Goal: Task Accomplishment & Management: Manage account settings

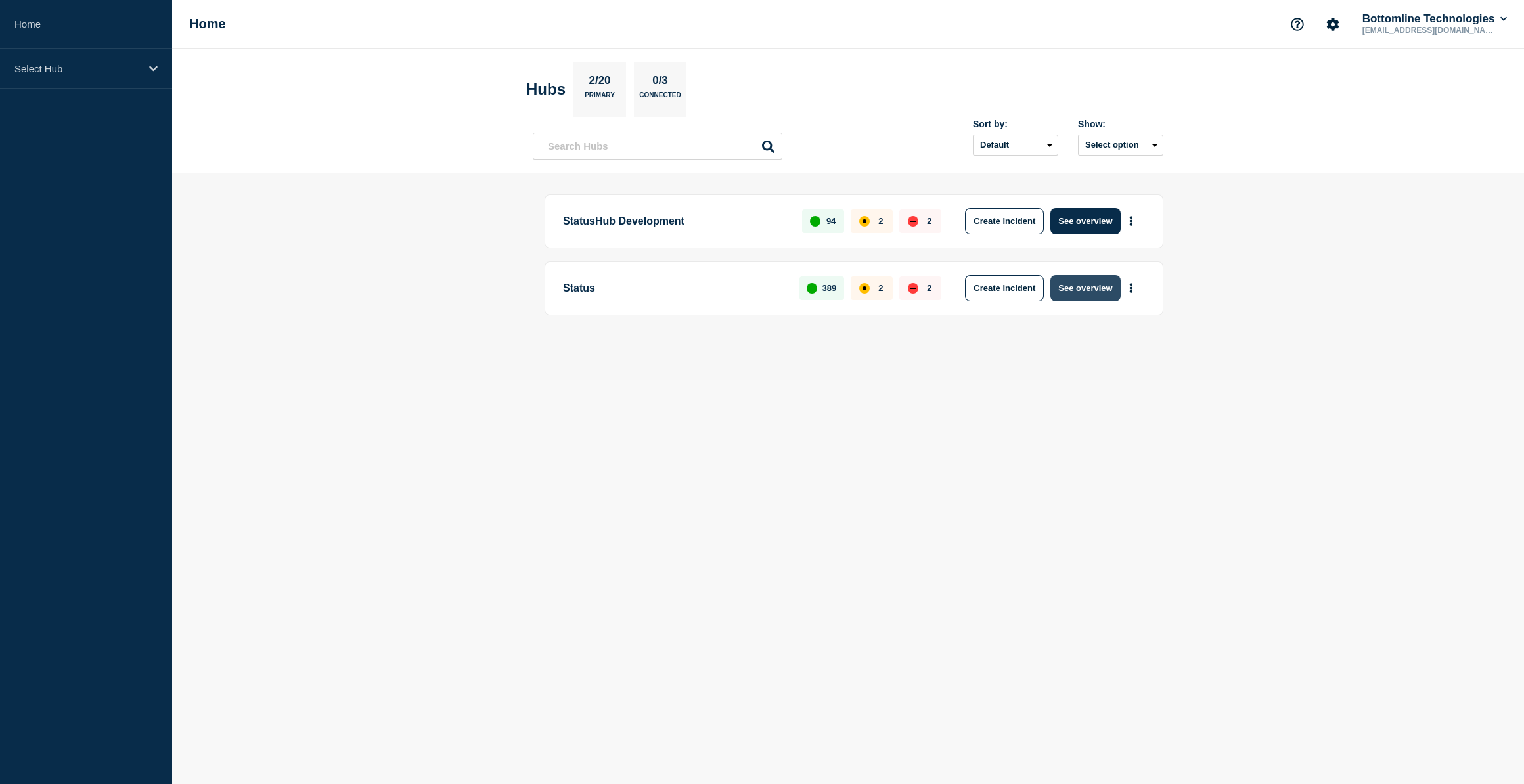
click at [1094, 285] on button "See overview" at bounding box center [1085, 288] width 70 height 26
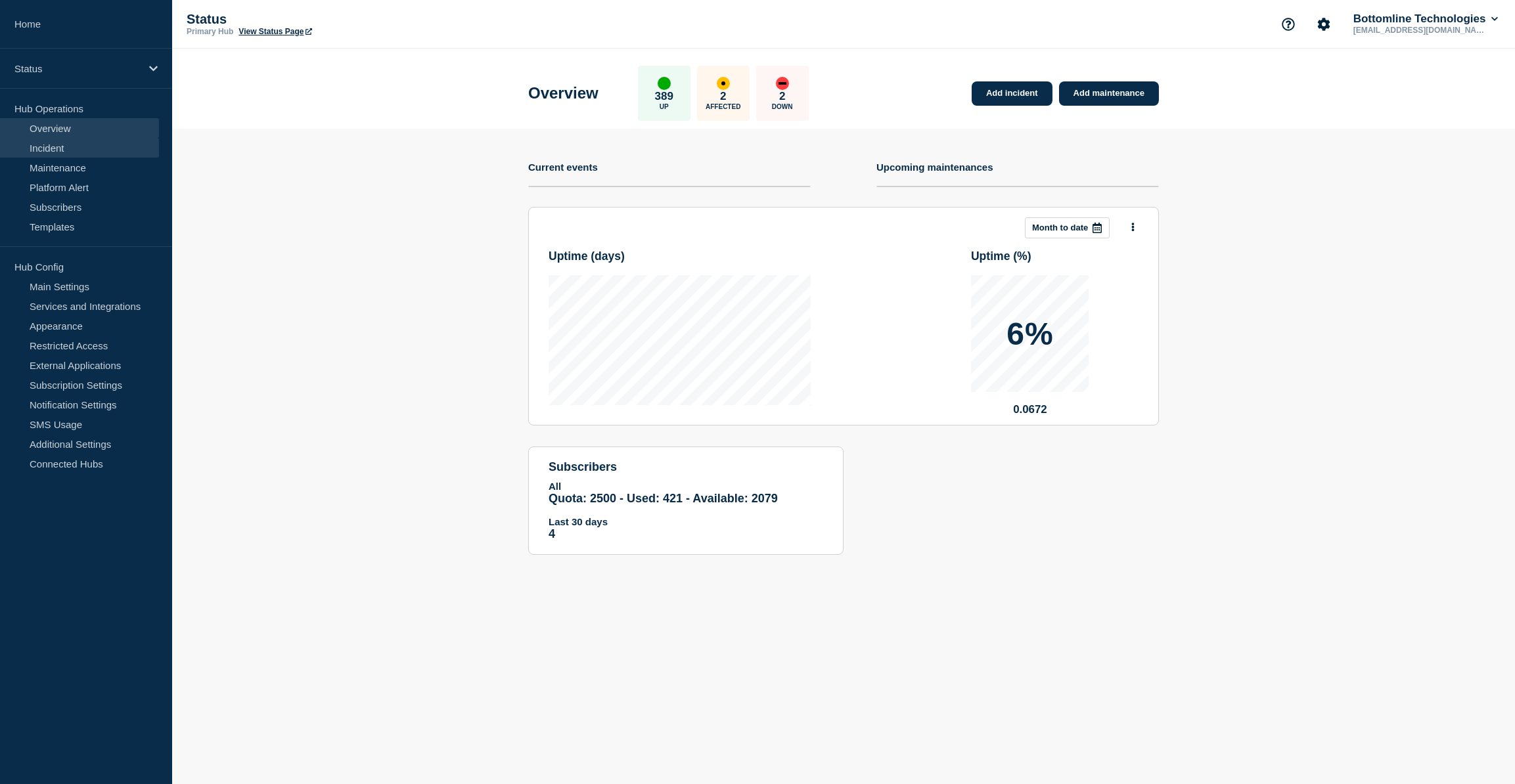
click at [65, 152] on link "Incident" at bounding box center [80, 148] width 159 height 20
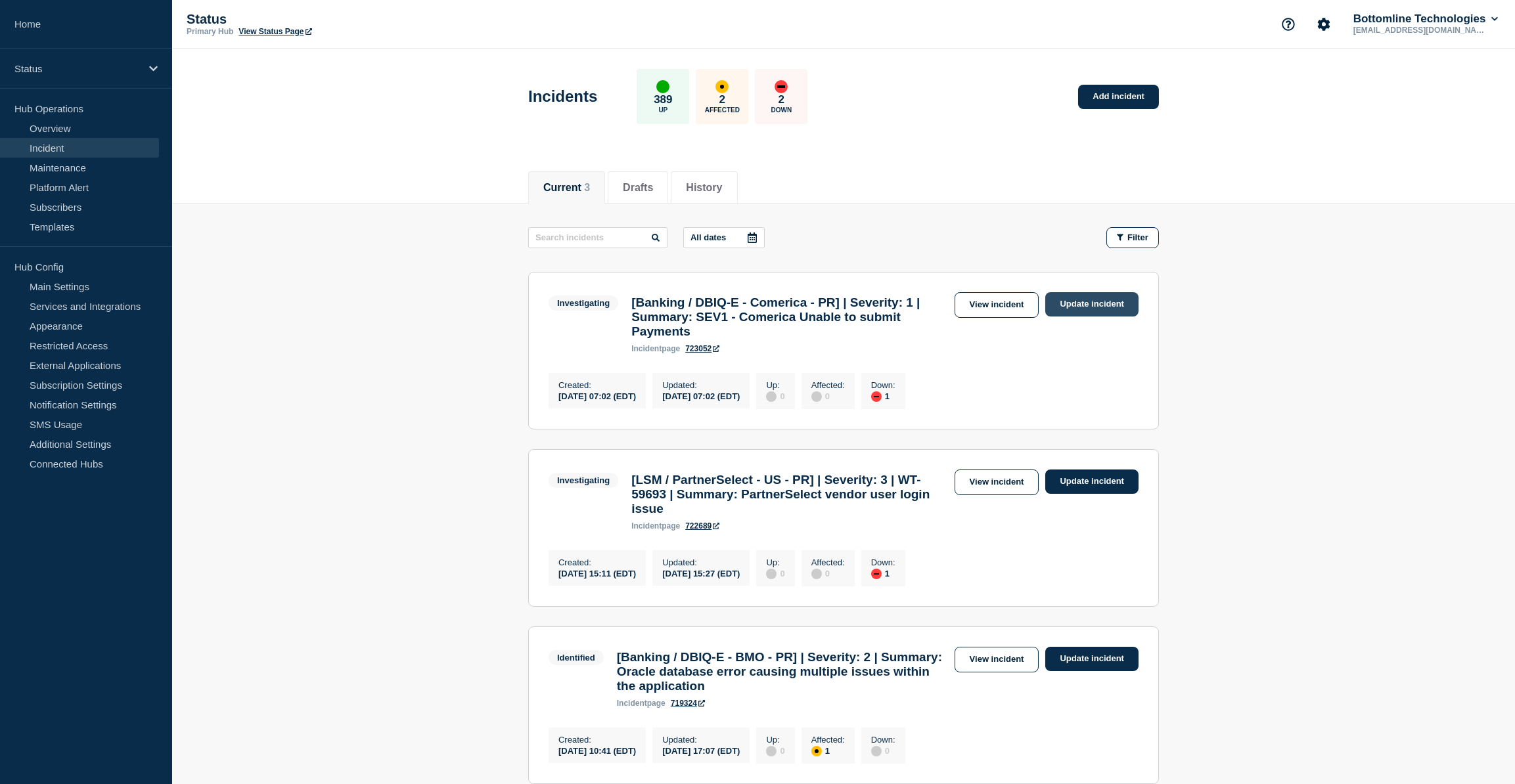
click at [1098, 302] on link "Update incident" at bounding box center [1092, 304] width 94 height 24
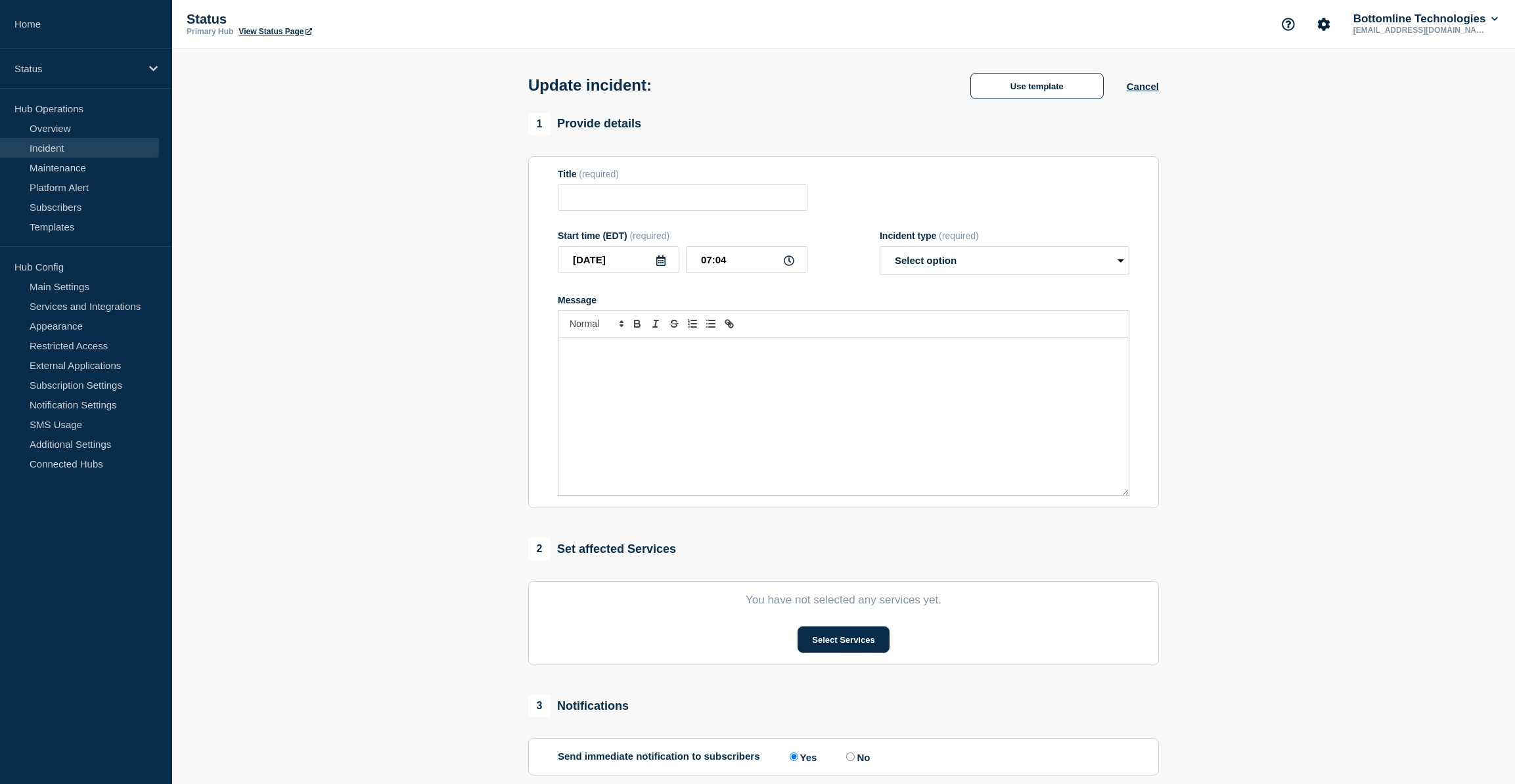
type input "[Banking / DBIQ-E - Comerica - PR] | Severity: 1 | Summary: SEV1 - Comerica Una…"
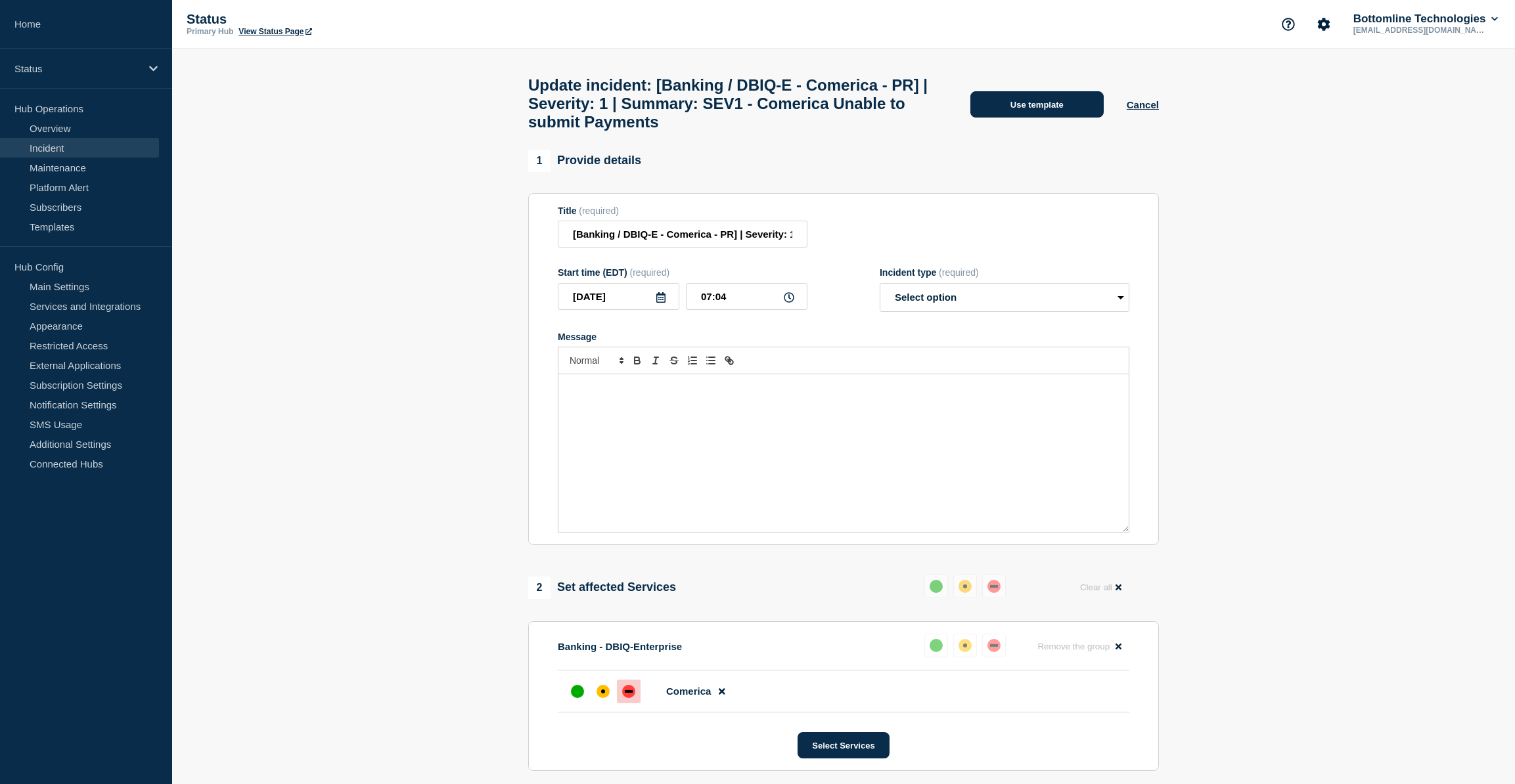
click at [1031, 108] on button "Use template" at bounding box center [1037, 104] width 133 height 26
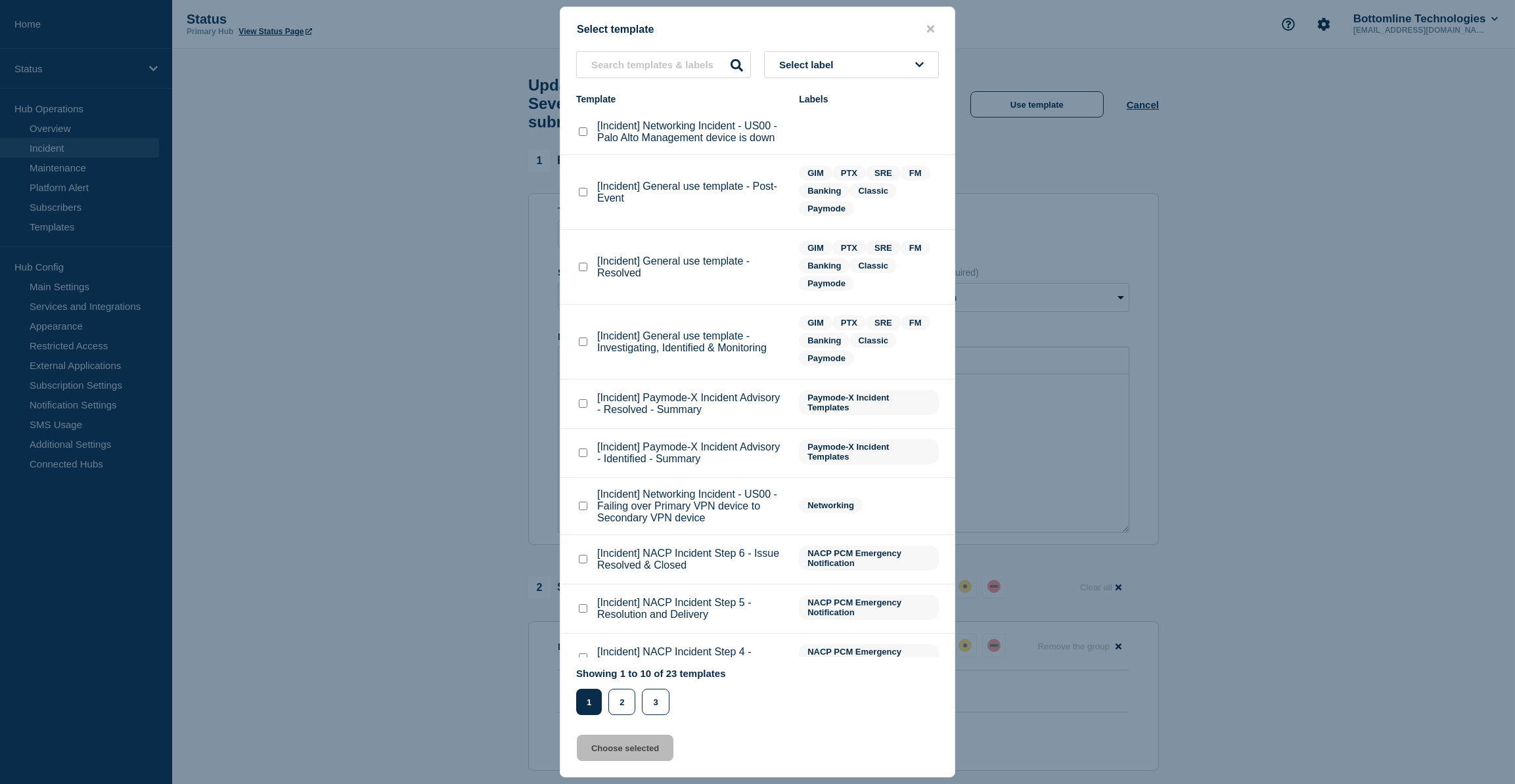
click at [582, 343] on checkbox"] "[Incident] General use template - Investigating, Identified & Monitoring checkb…" at bounding box center [582, 341] width 9 height 9
checkbox checkbox"] "true"
click at [649, 746] on button "Choose selected" at bounding box center [624, 747] width 97 height 26
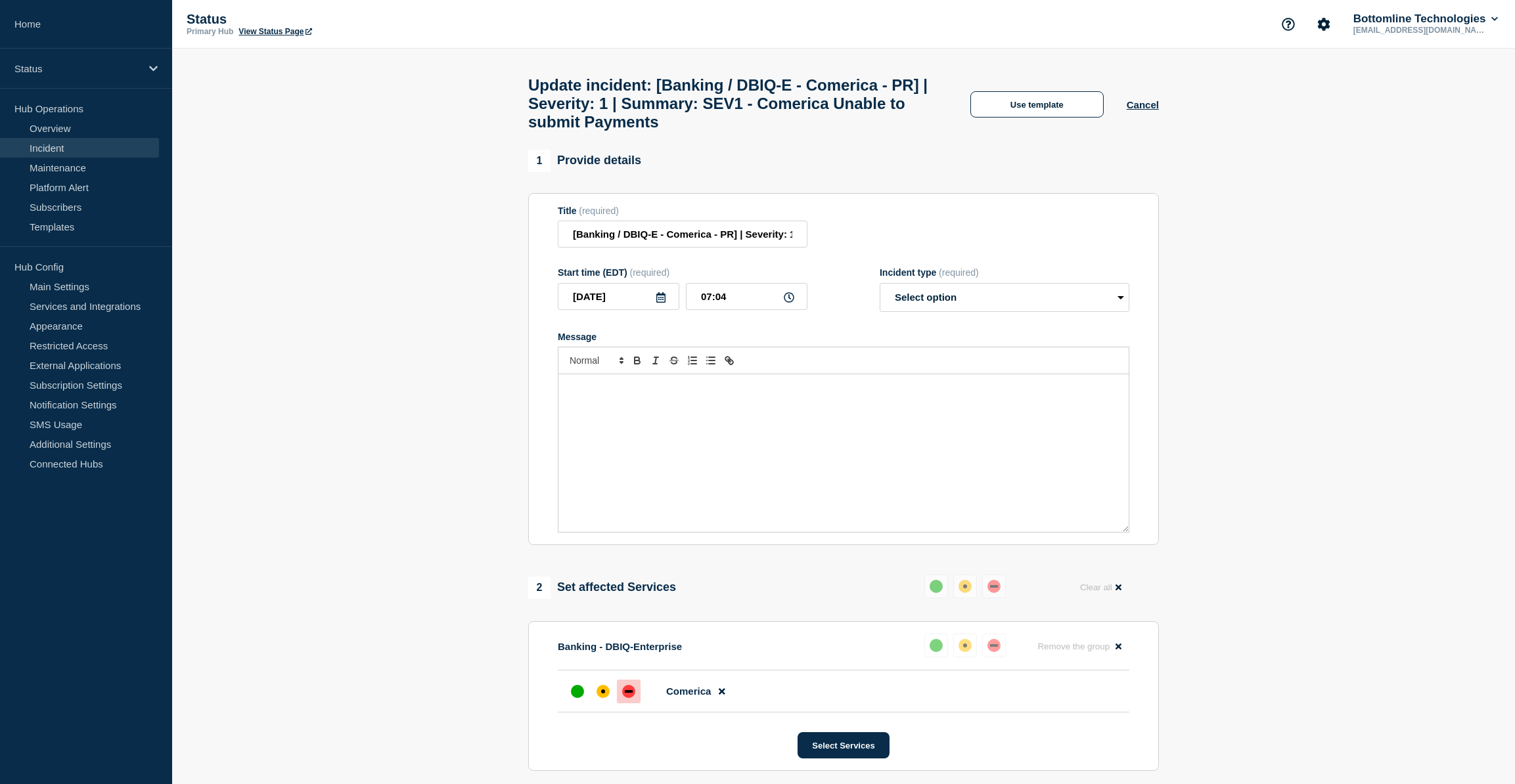
select select "investigating"
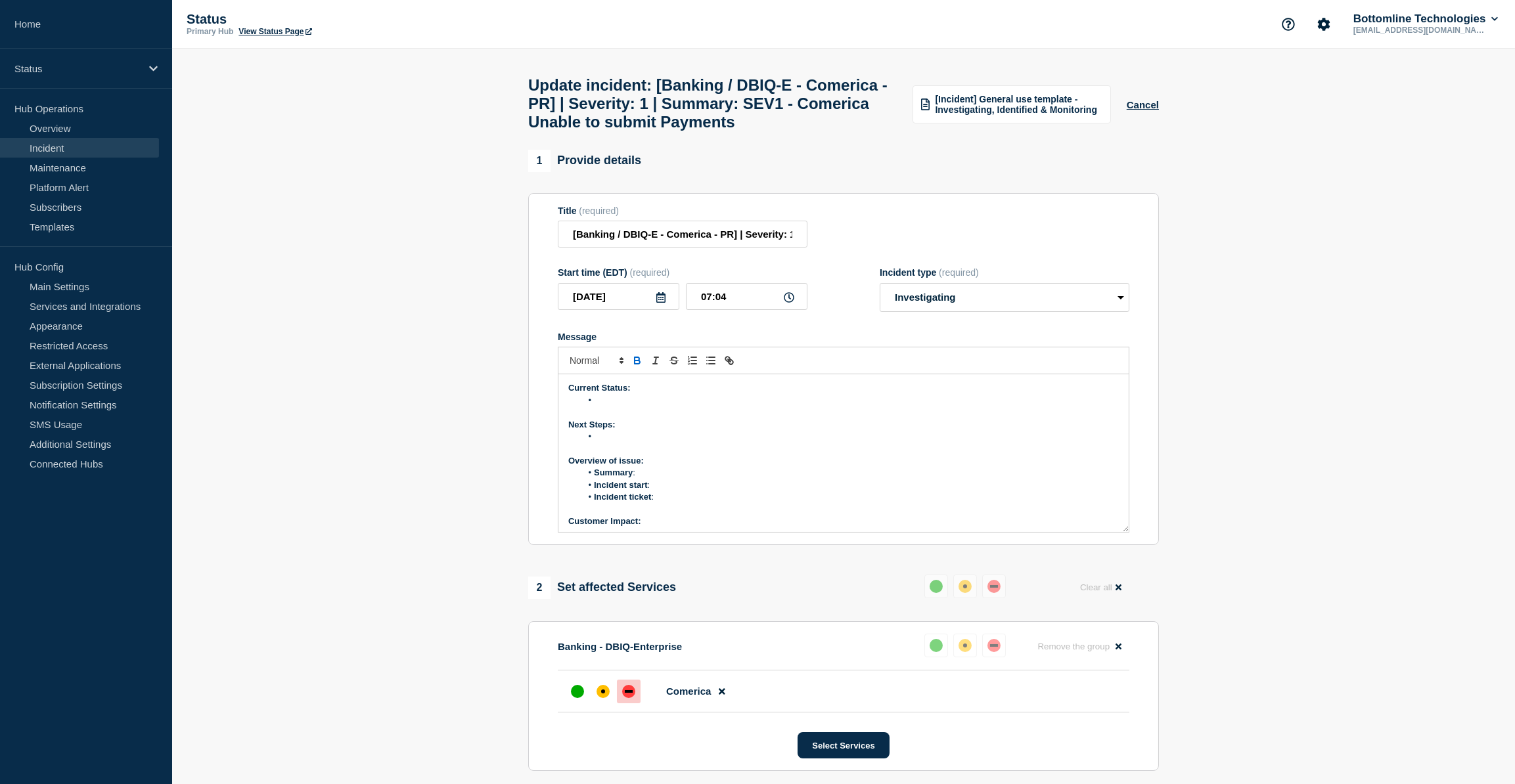
click at [612, 406] on li "Message" at bounding box center [850, 401] width 538 height 12
click at [610, 406] on li "Message" at bounding box center [850, 401] width 538 height 12
click at [696, 406] on li "Customer is currently user unable to create payments. Impacting all users" at bounding box center [850, 401] width 538 height 12
click at [783, 406] on li "Customer is currently unable to create payments. Impacting all users" at bounding box center [850, 401] width 538 height 12
drag, startPoint x: 676, startPoint y: 446, endPoint x: 593, endPoint y: 451, distance: 83.2
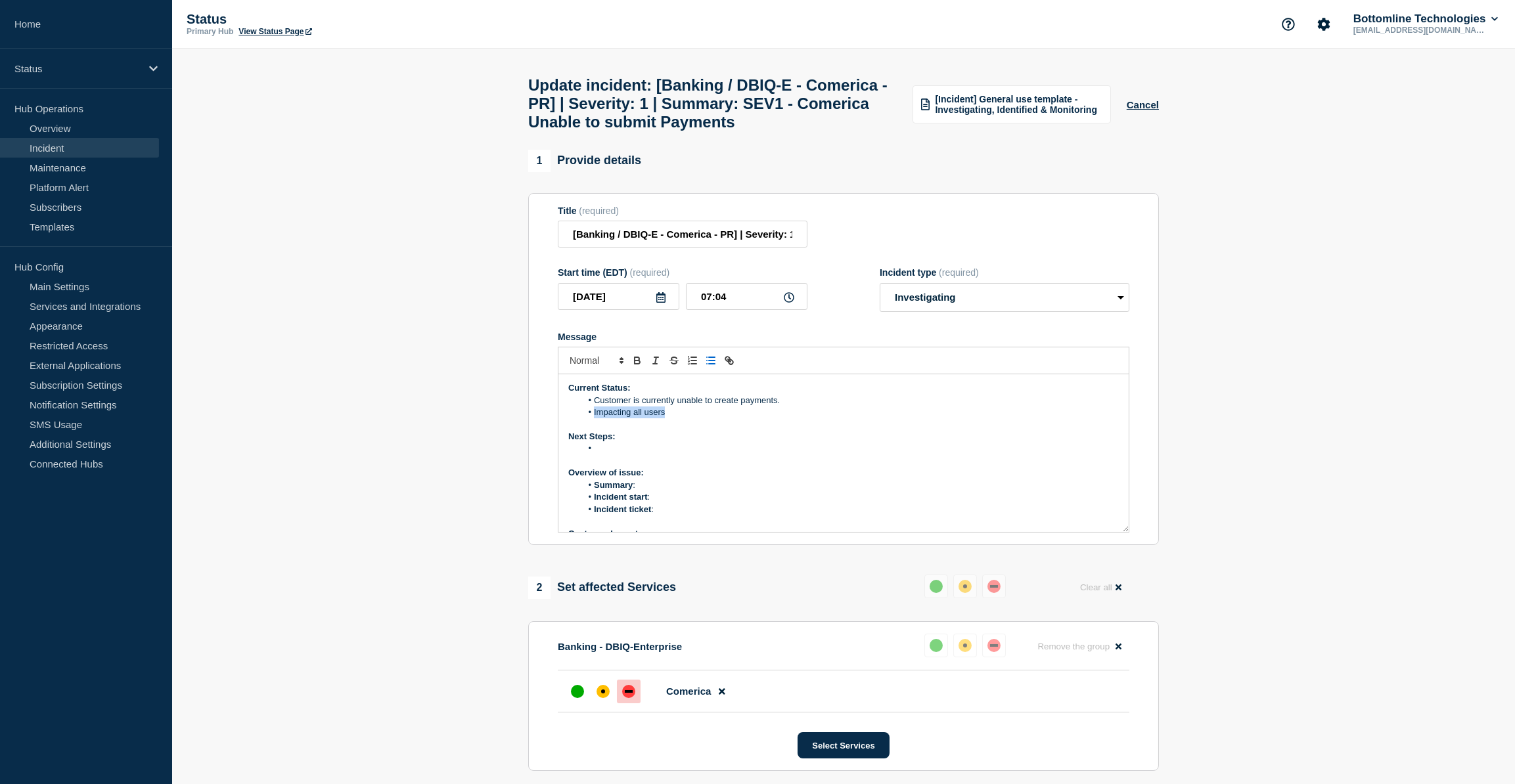
click at [593, 418] on li "Impacting all users" at bounding box center [850, 412] width 538 height 12
click at [623, 431] on li "Message" at bounding box center [850, 425] width 538 height 12
click at [637, 431] on li "Bottomline Error in pre funding service" at bounding box center [850, 425] width 538 height 12
click at [814, 431] on li "Bottomline have found and error in pre funding service" at bounding box center [850, 425] width 538 height 12
click at [688, 418] on li "All users are impacted" at bounding box center [850, 412] width 538 height 12
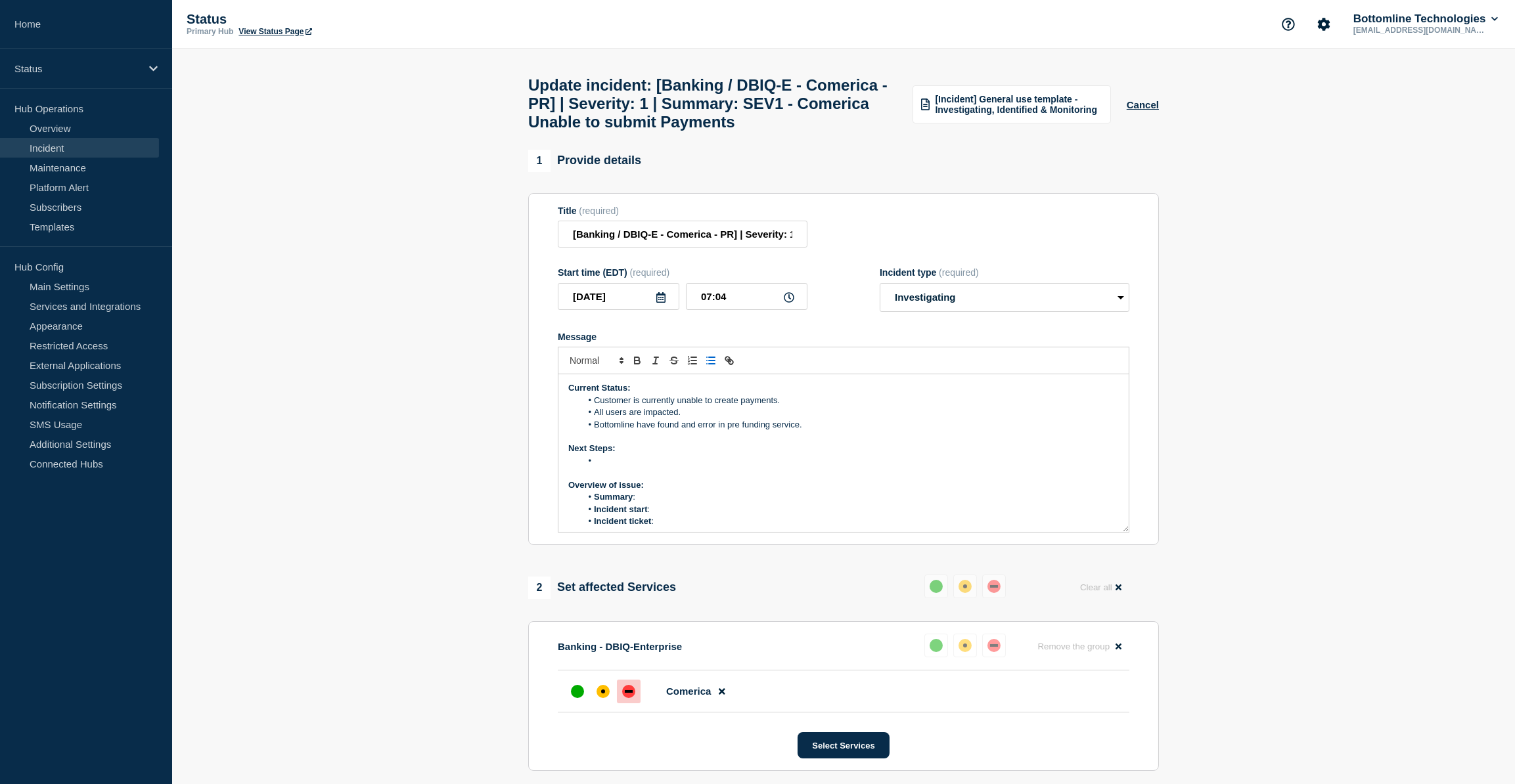
click at [633, 455] on p "Next Steps:" at bounding box center [843, 449] width 550 height 12
click at [634, 467] on li "Message" at bounding box center [850, 461] width 538 height 12
click at [644, 467] on li "Message" at bounding box center [850, 461] width 538 height 12
click at [776, 467] on li "Bottomline is investigating. Customer" at bounding box center [850, 461] width 538 height 12
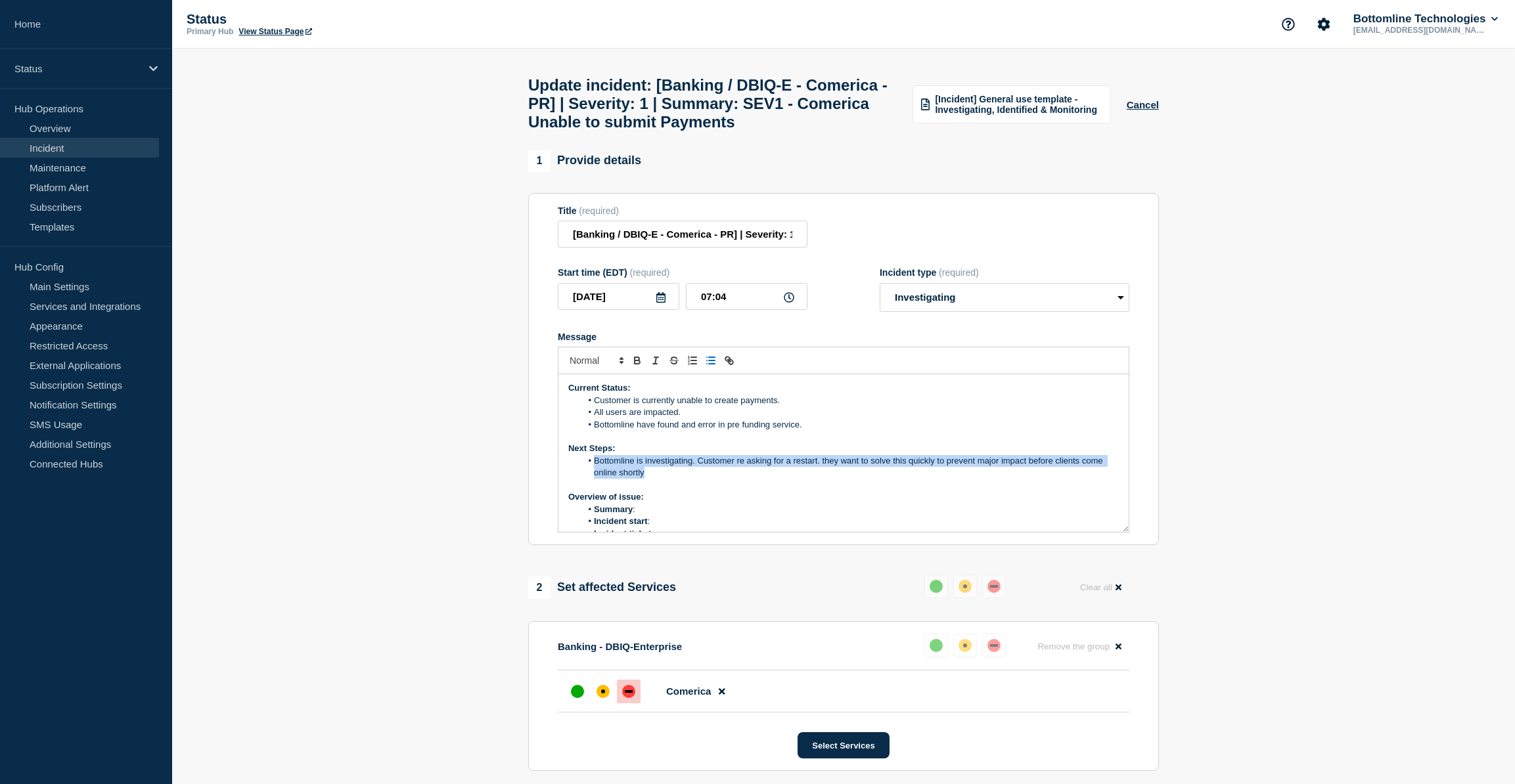
drag, startPoint x: 590, startPoint y: 491, endPoint x: 686, endPoint y: 505, distance: 97.0
click at [686, 480] on li "Bottomline is investigating. Customer re asking for a restart. they want to sol…" at bounding box center [850, 467] width 538 height 24
copy li "Bottomline is investigating. Customer re asking for a restart. they want to sol…"
drag, startPoint x: 667, startPoint y: 502, endPoint x: 657, endPoint y: 504, distance: 10.2
click at [667, 480] on li "Bottomline is investigating. Customer re asking for a restart. they want to sol…" at bounding box center [850, 467] width 538 height 24
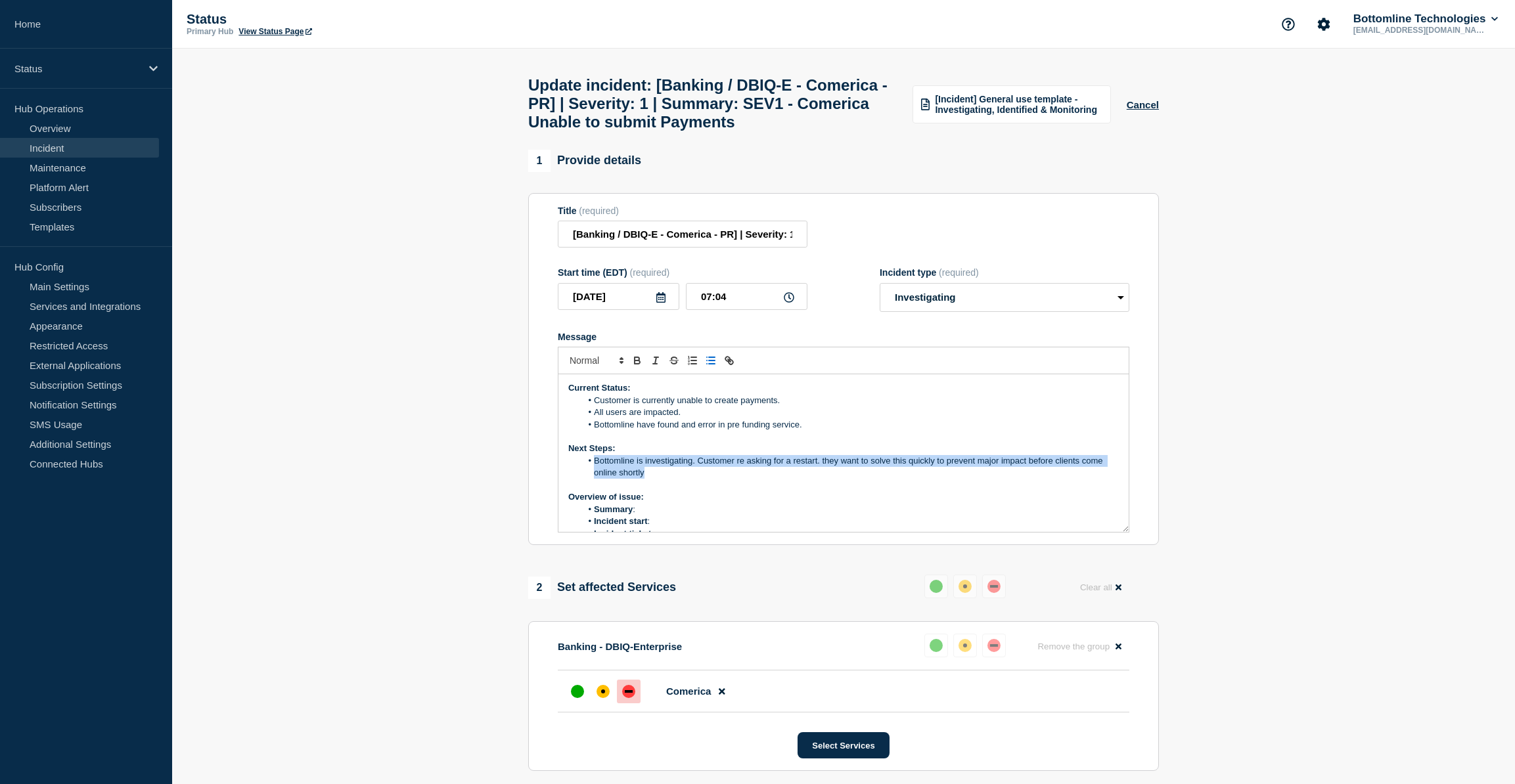
drag, startPoint x: 651, startPoint y: 510, endPoint x: 592, endPoint y: 491, distance: 62.0
click at [592, 480] on li "Bottomline is investigating. Customer re asking for a restart. they want to sol…" at bounding box center [850, 467] width 538 height 24
click at [669, 515] on li "Summary :" at bounding box center [850, 509] width 538 height 12
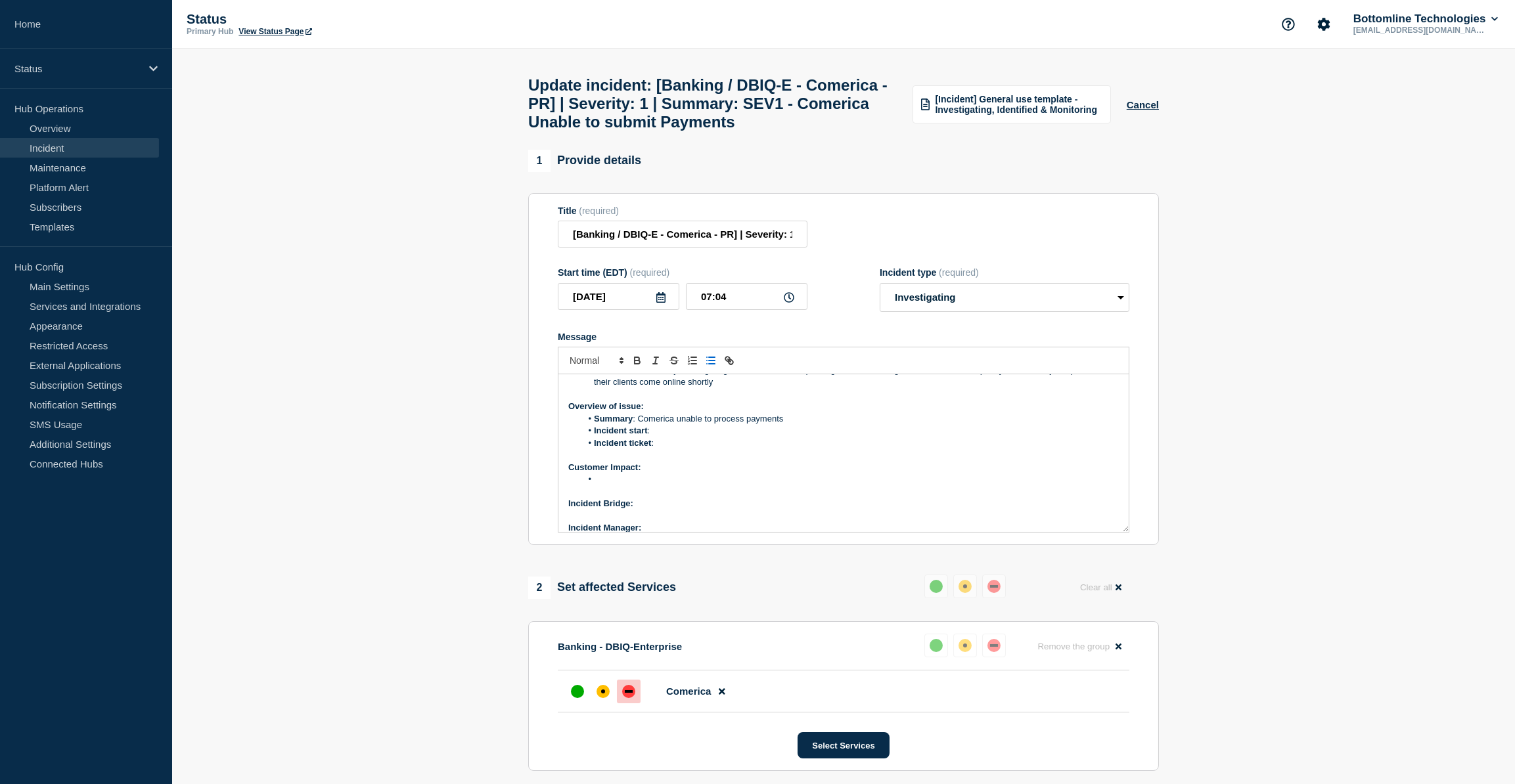
scroll to position [88, 0]
drag, startPoint x: 790, startPoint y: 451, endPoint x: 636, endPoint y: 454, distance: 154.0
click at [636, 428] on li "Summary : Comerica unable to process payments" at bounding box center [850, 422] width 538 height 12
copy li "Comerica unable to process payments"
click at [625, 489] on li "Message" at bounding box center [850, 483] width 538 height 12
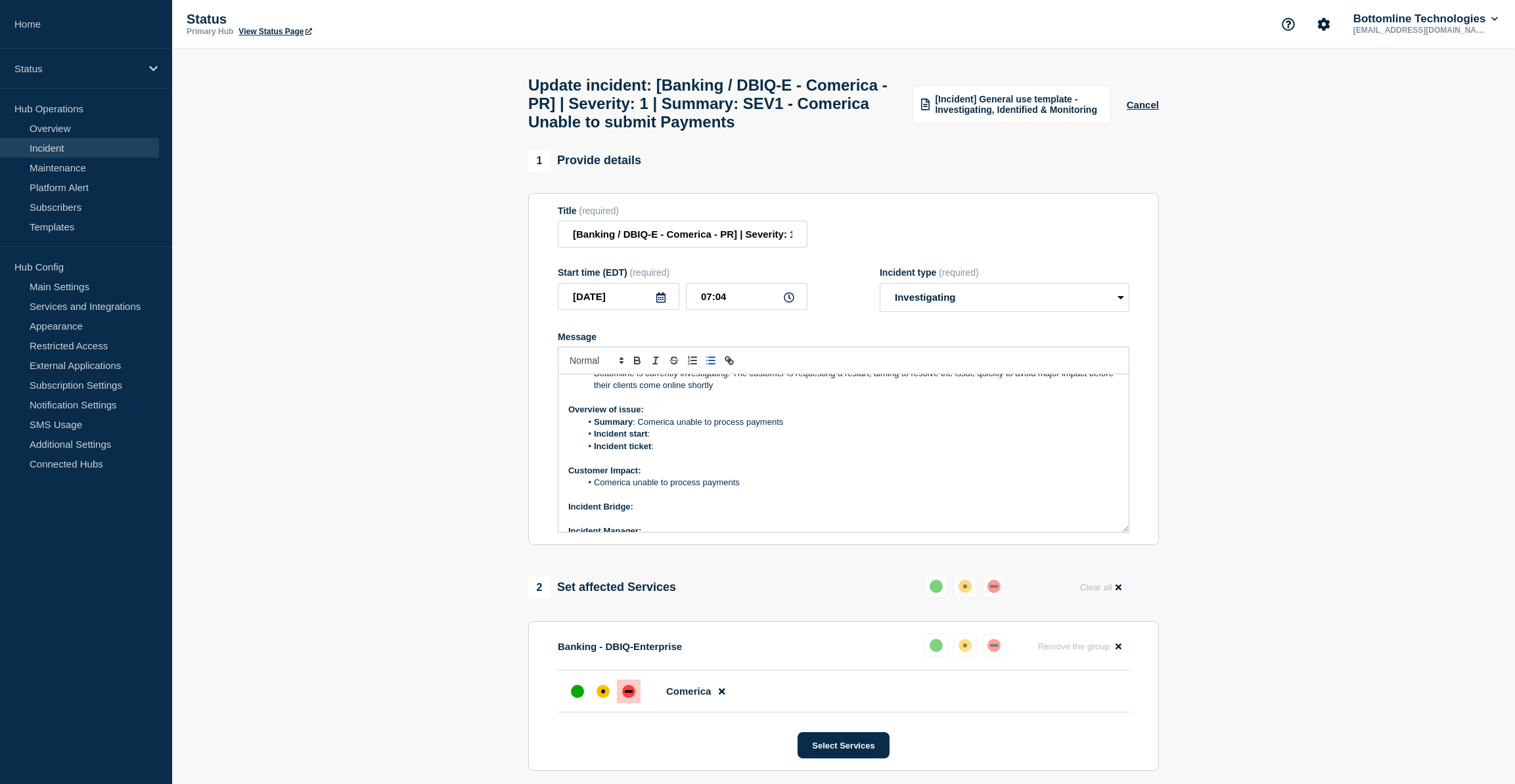
click at [632, 489] on li "Comerica unable to process payments" at bounding box center [850, 483] width 538 height 12
click at [646, 512] on p "Incident Bridge:" at bounding box center [843, 506] width 550 height 12
click at [639, 366] on icon "Toggle bold text" at bounding box center [637, 360] width 12 height 12
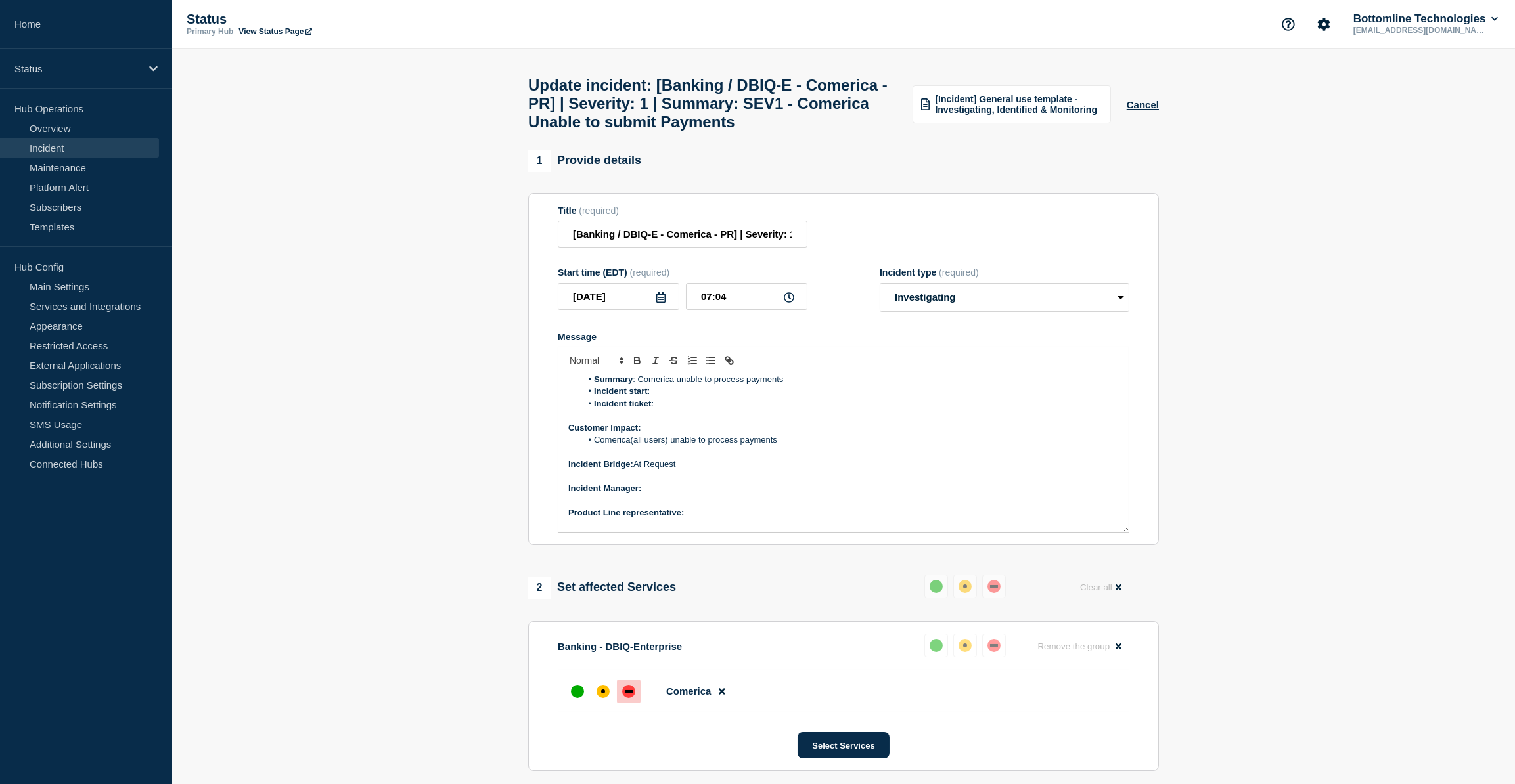
scroll to position [148, 0]
click at [679, 476] on p "Incident Manager:" at bounding box center [843, 471] width 550 height 12
click at [636, 366] on icon "Toggle bold text" at bounding box center [637, 360] width 12 height 12
click at [723, 512] on p "Message" at bounding box center [843, 506] width 550 height 12
click at [700, 500] on p "Product Line representative:" at bounding box center [843, 494] width 550 height 12
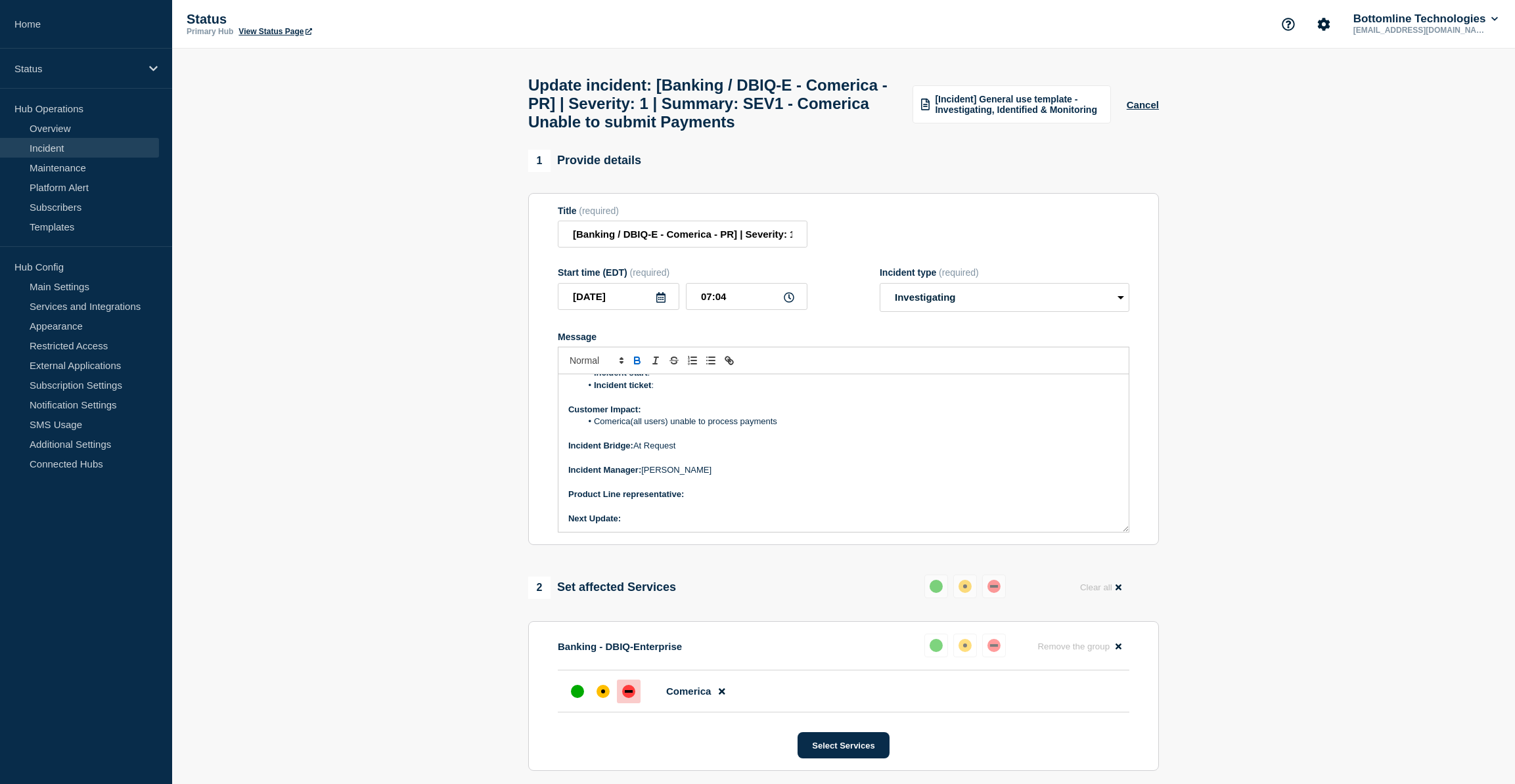
click at [629, 368] on button "Toggle bold text" at bounding box center [637, 360] width 18 height 16
click at [634, 360] on icon "Toggle bold text" at bounding box center [636, 358] width 5 height 3
click at [633, 374] on div at bounding box center [843, 360] width 571 height 28
drag, startPoint x: 749, startPoint y: 533, endPoint x: 687, endPoint y: 526, distance: 62.4
click at [687, 526] on div "Current Status: Customer is currently unable to create payments. All users are …" at bounding box center [843, 453] width 570 height 157
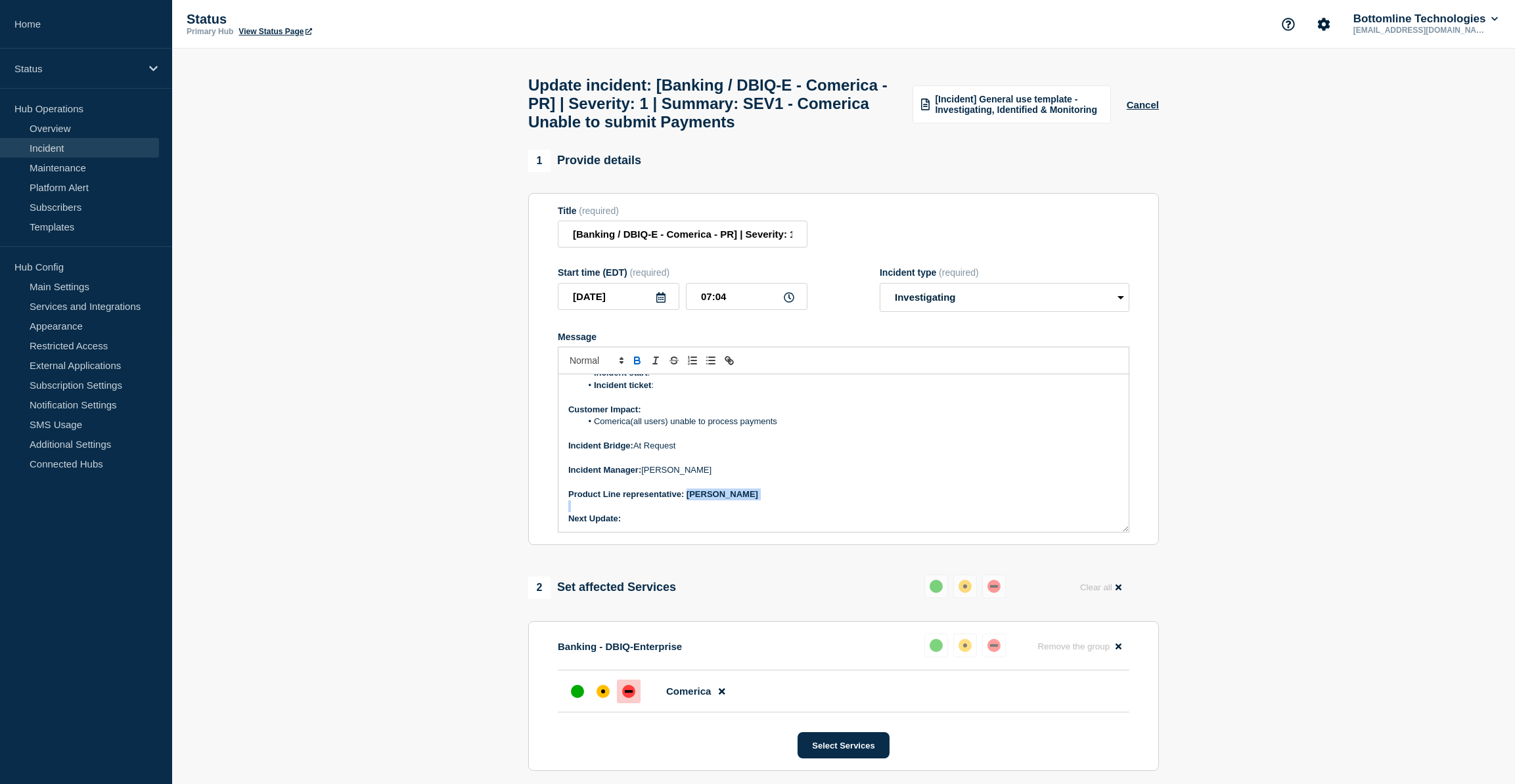
click at [635, 364] on icon "Toggle bold text" at bounding box center [636, 361] width 5 height 3
click at [648, 524] on p "Next Update:" at bounding box center [843, 518] width 550 height 12
click at [639, 366] on icon "Toggle bold text" at bounding box center [637, 360] width 12 height 12
drag, startPoint x: 661, startPoint y: 549, endPoint x: 623, endPoint y: 555, distance: 38.5
click at [623, 524] on p "Next Update: 1 hours" at bounding box center [843, 518] width 550 height 12
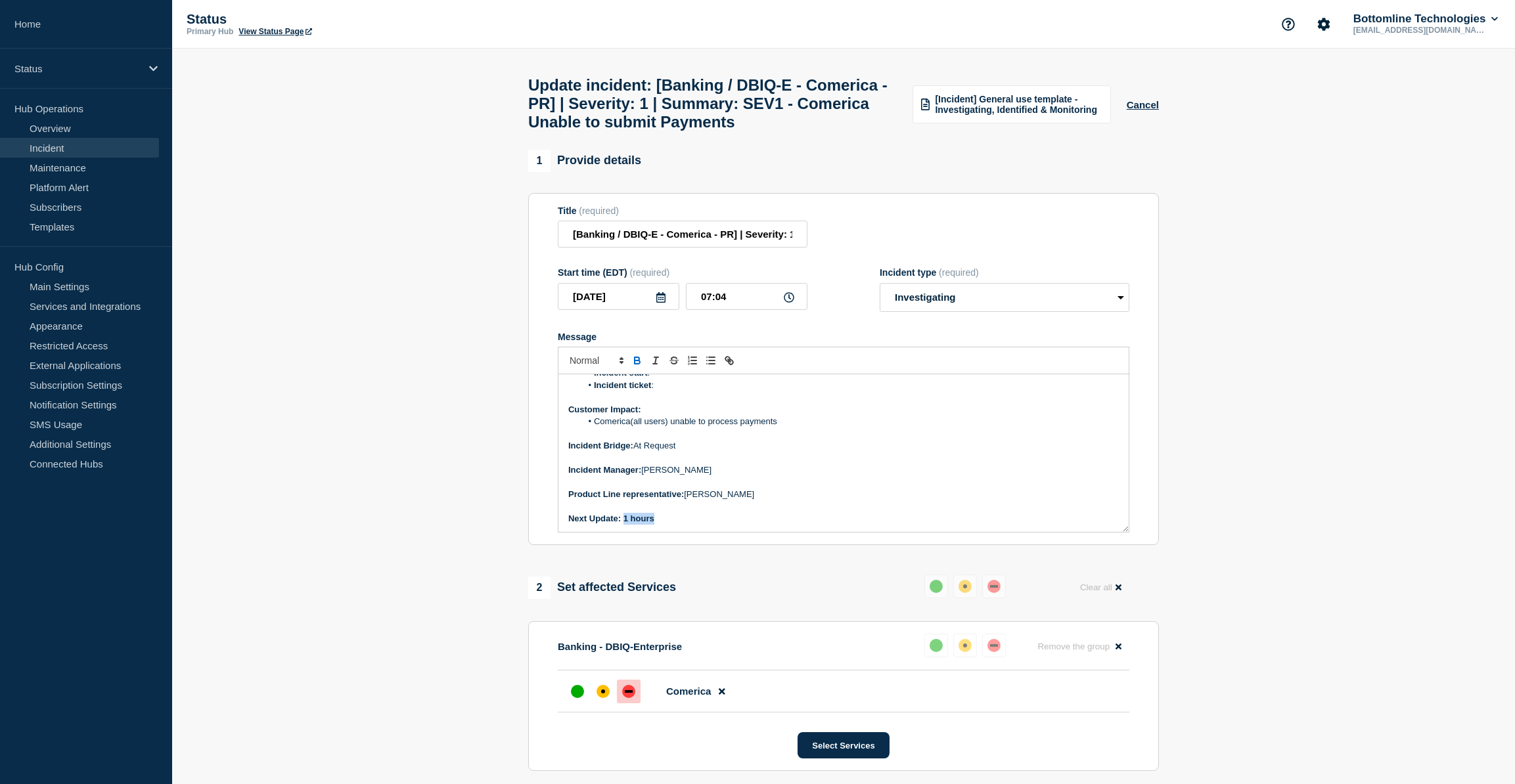
click at [638, 360] on icon "Toggle bold text" at bounding box center [636, 358] width 5 height 3
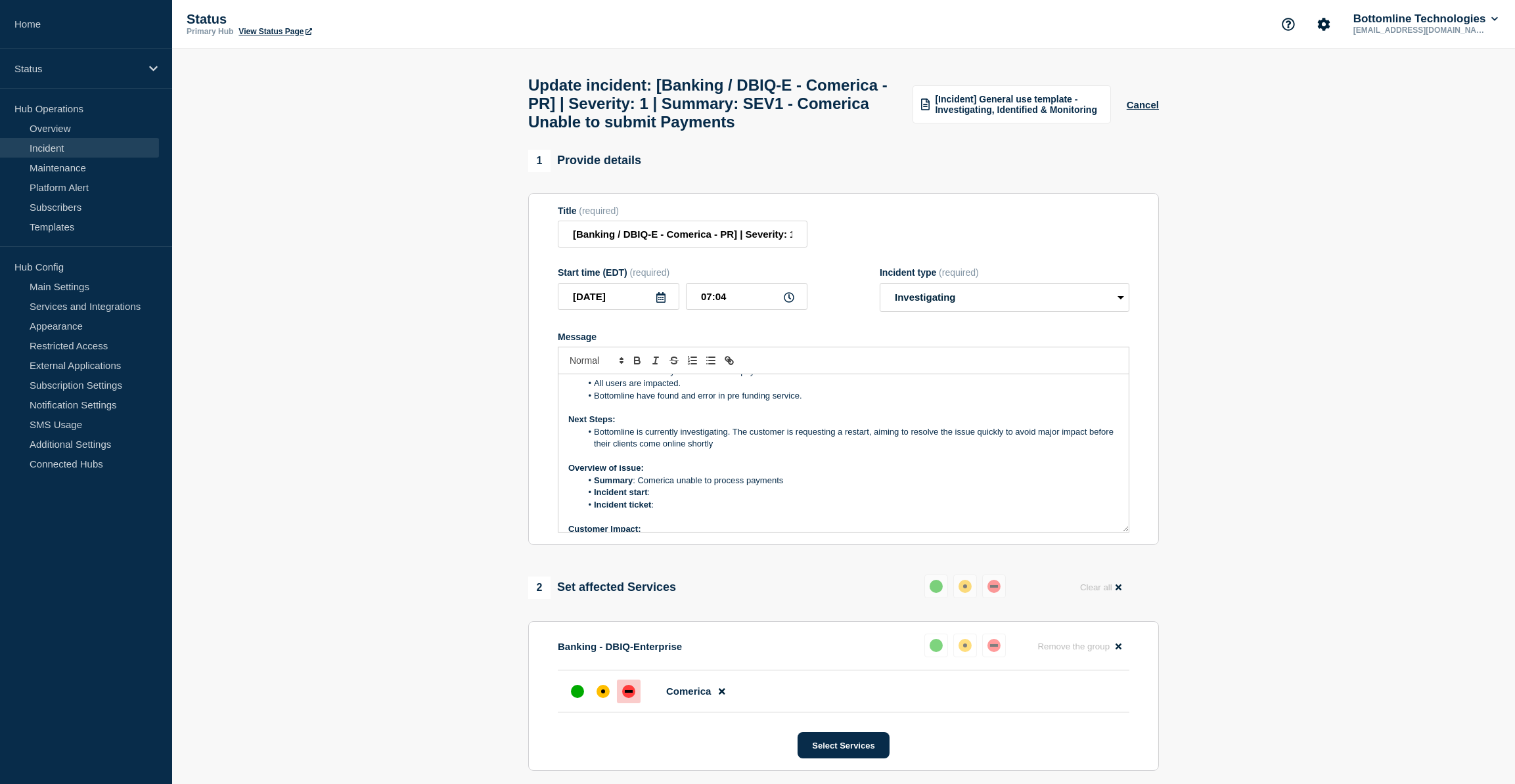
click at [819, 402] on li "Bottomline have found and error in pre funding service." at bounding box center [850, 396] width 538 height 12
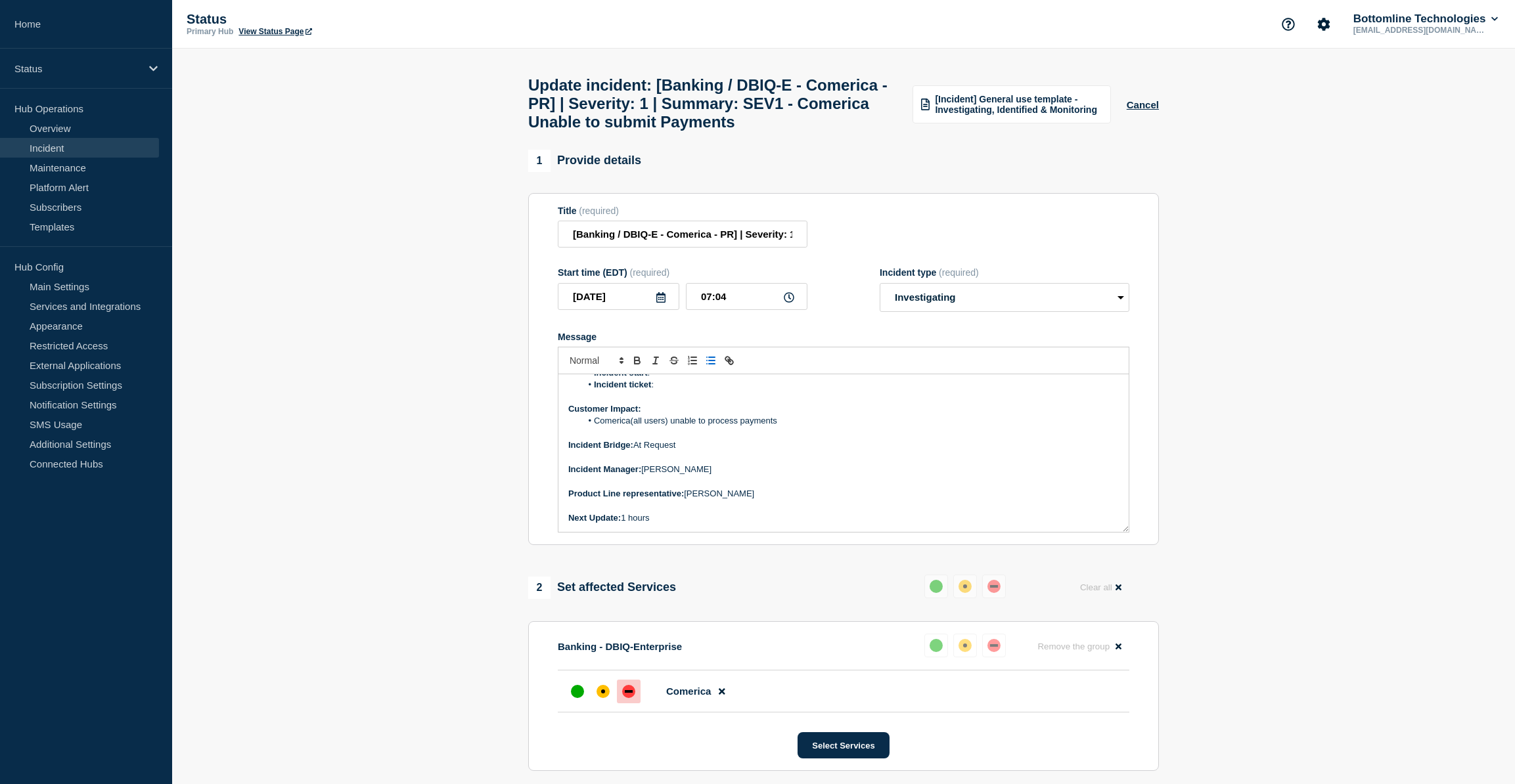
scroll to position [42, 0]
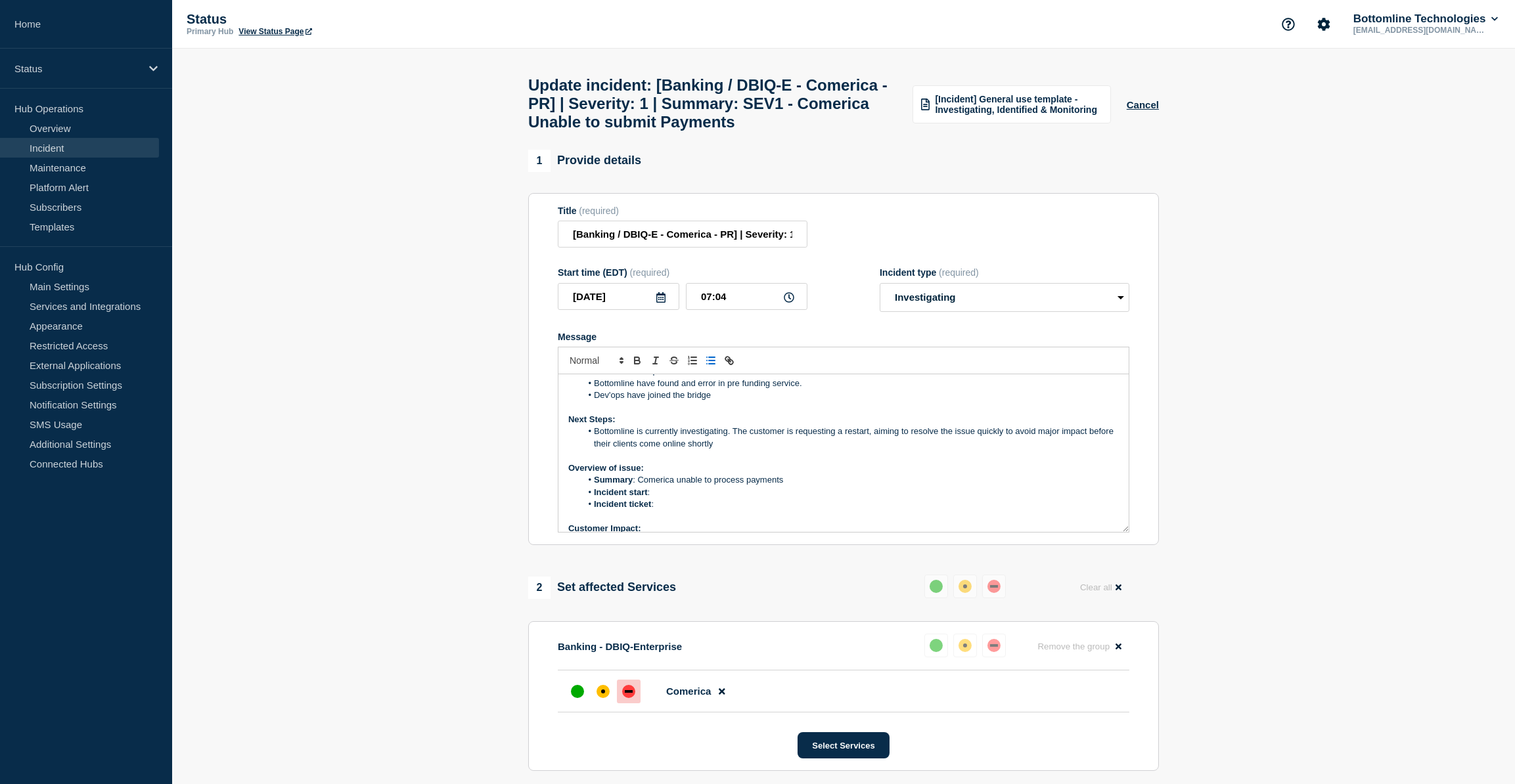
click at [671, 498] on li "Incident start :" at bounding box center [850, 492] width 538 height 12
click at [731, 498] on li "Incident start : [DATE] @" at bounding box center [850, 492] width 538 height 12
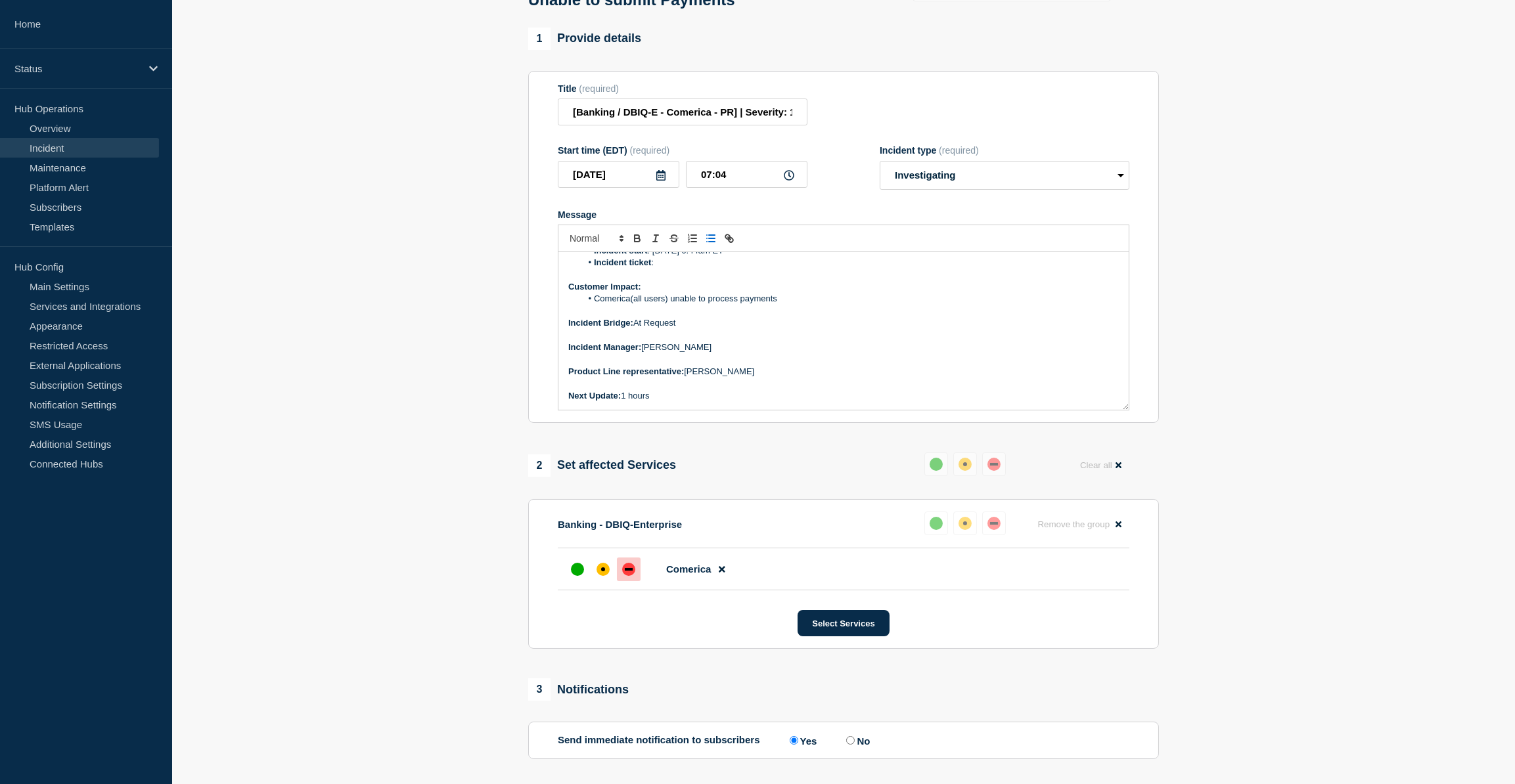
scroll to position [239, 0]
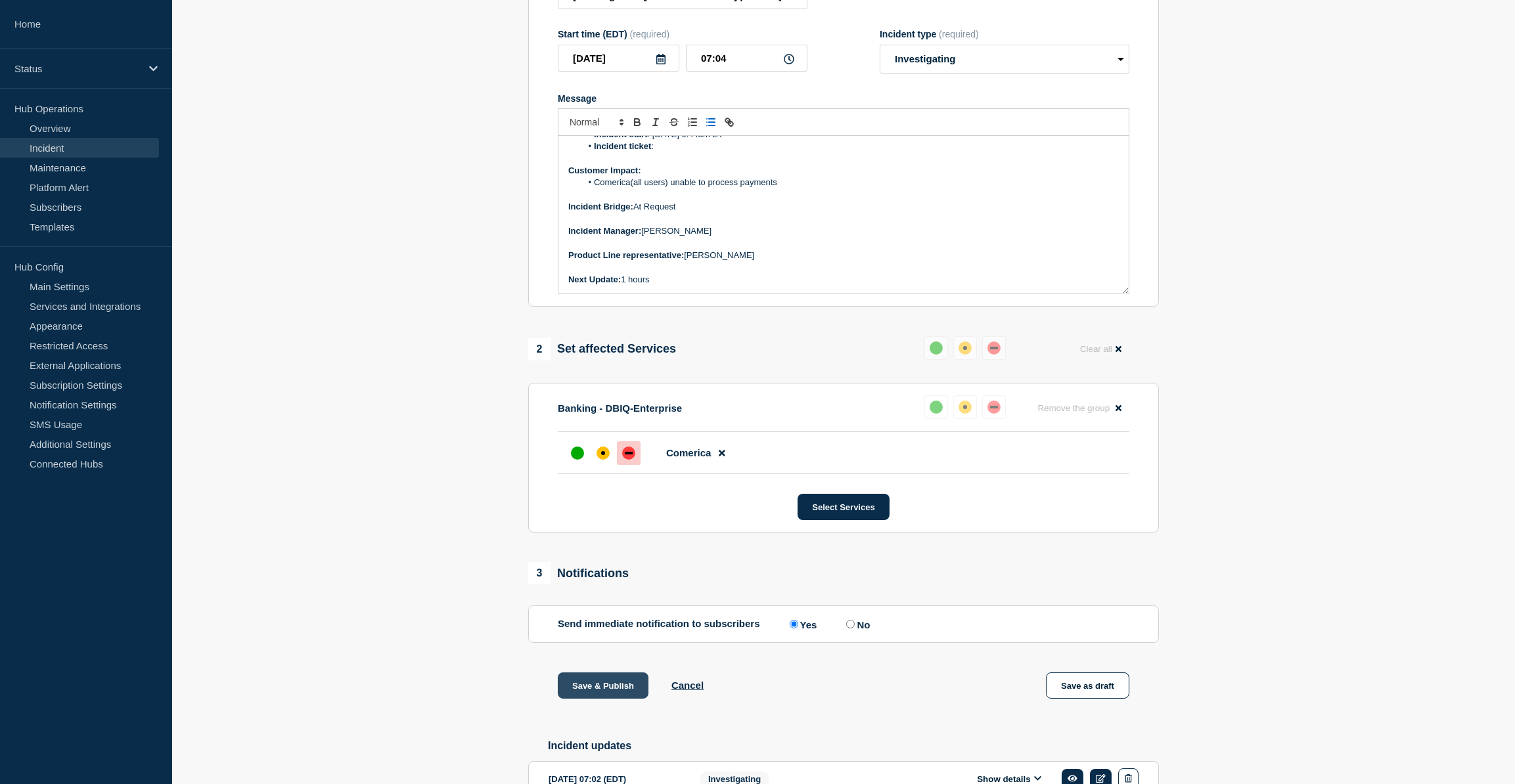
click at [589, 698] on button "Save & Publish" at bounding box center [602, 686] width 91 height 26
